Goal: Task Accomplishment & Management: Complete application form

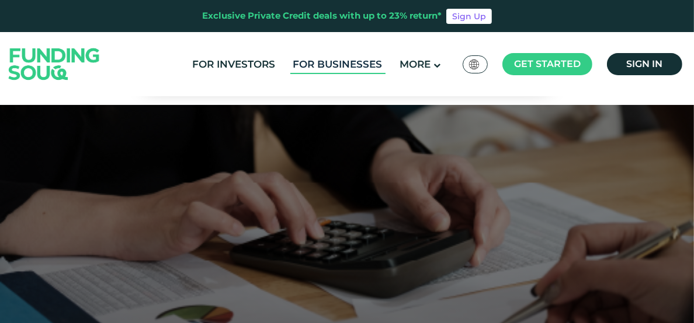
click at [318, 66] on link "For Businesses" at bounding box center [337, 64] width 95 height 19
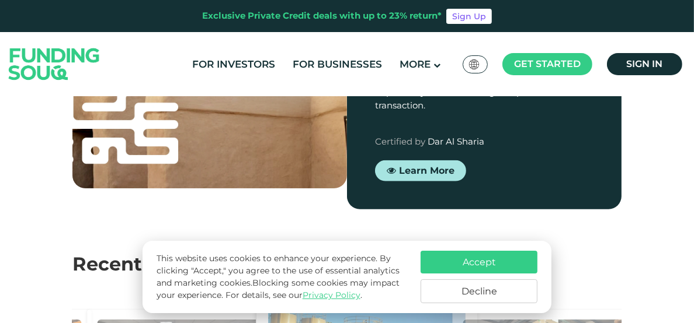
scroll to position [1051, 0]
